Goal: Task Accomplishment & Management: Use online tool/utility

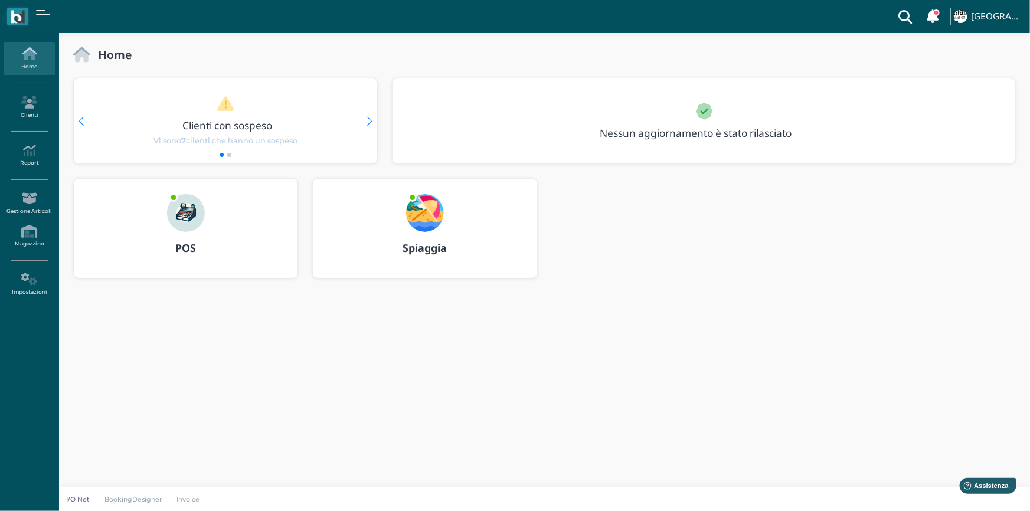
click at [428, 210] on img at bounding box center [425, 213] width 38 height 38
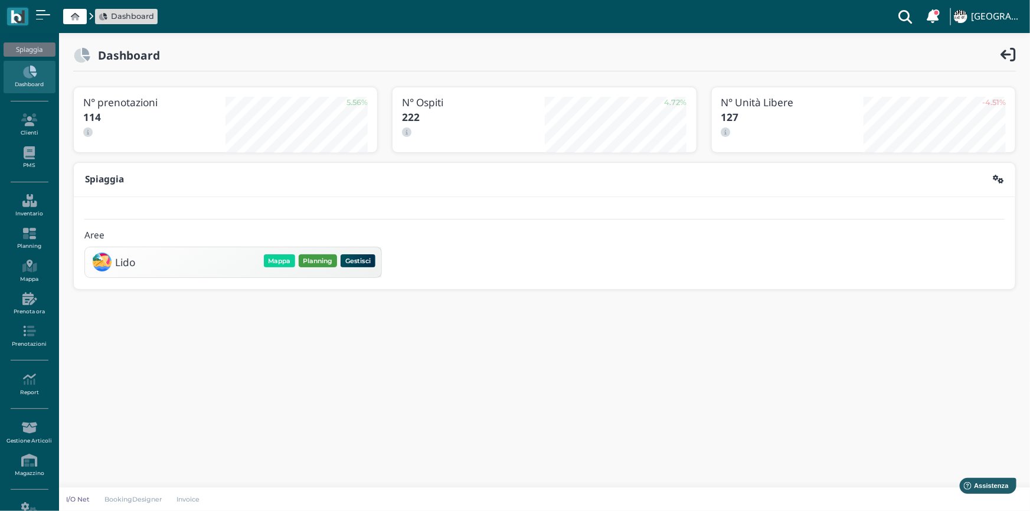
click at [304, 260] on button "Planning" at bounding box center [318, 261] width 38 height 13
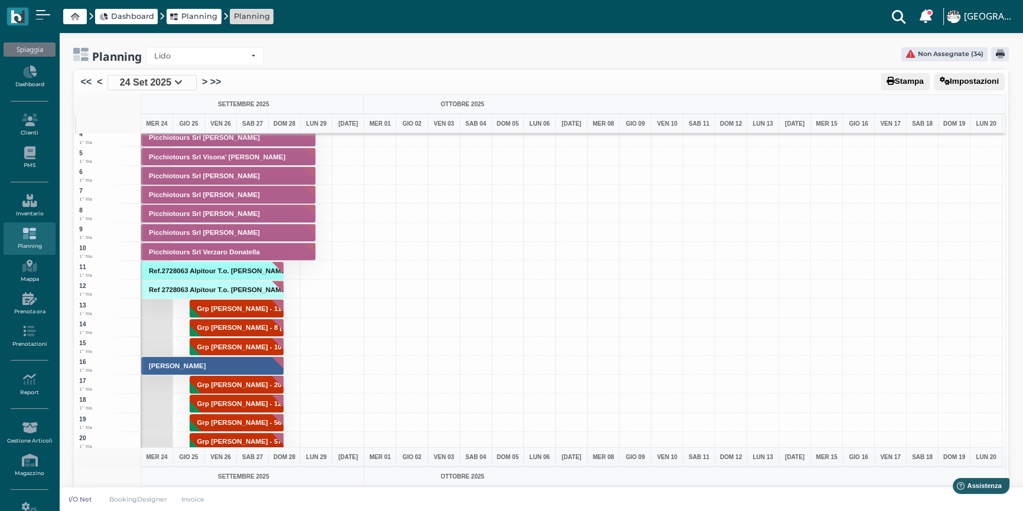
scroll to position [107, 0]
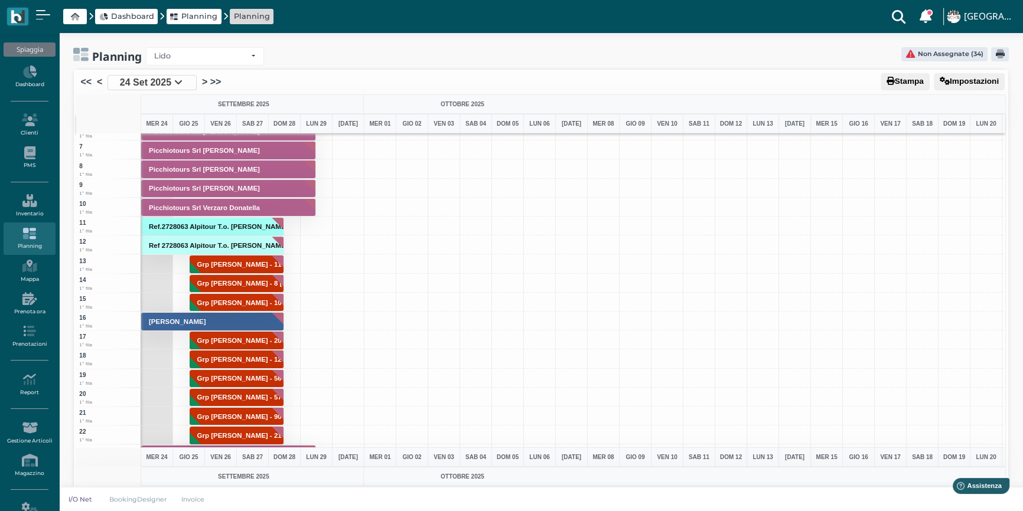
click at [106, 14] on icon at bounding box center [103, 17] width 8 height 8
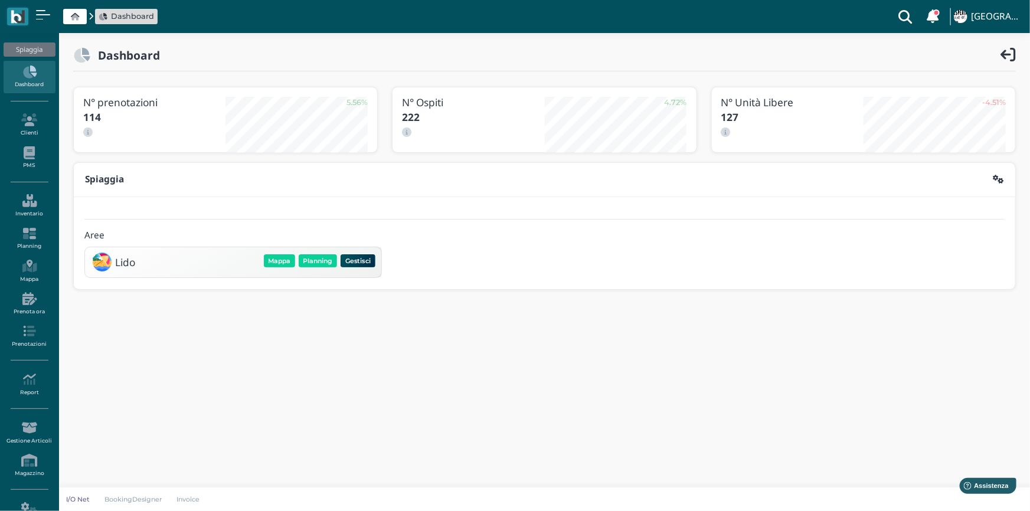
click at [29, 72] on icon at bounding box center [29, 72] width 51 height 13
